Goal: Information Seeking & Learning: Learn about a topic

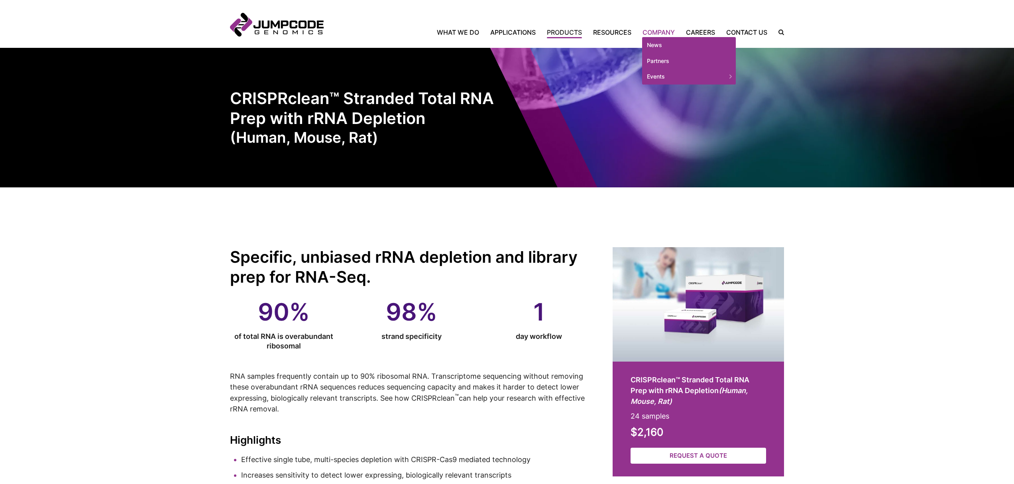
click at [654, 30] on link "Company" at bounding box center [658, 33] width 43 height 10
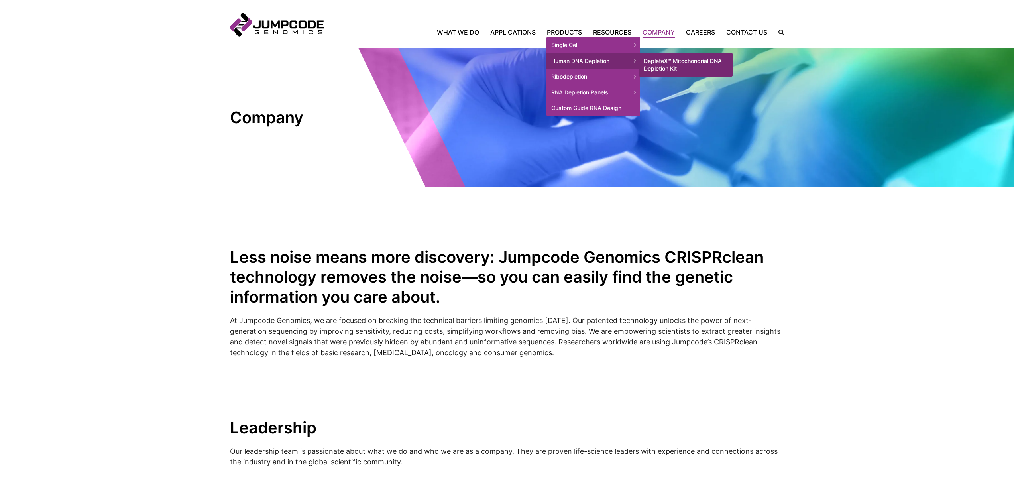
click at [571, 61] on span "Human DNA Depletion" at bounding box center [594, 61] width 94 height 16
click at [668, 62] on link "DepleteX™ Mitochondrial DNA Depletion Kit" at bounding box center [686, 65] width 94 height 24
